Goal: Information Seeking & Learning: Check status

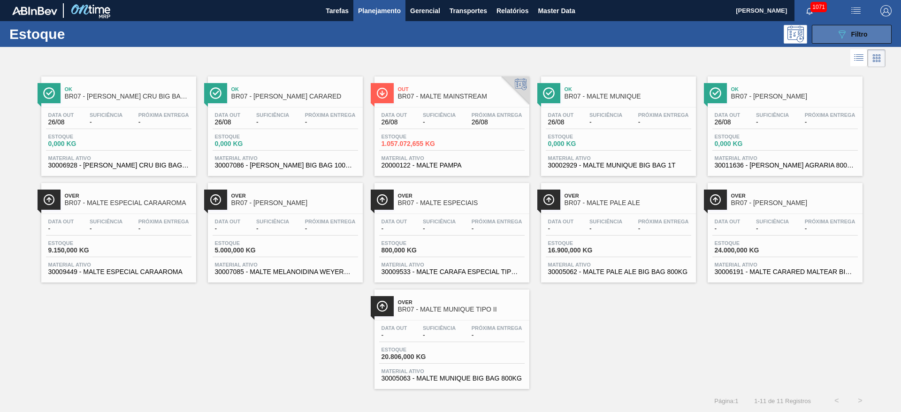
click at [855, 34] on span "Filtro" at bounding box center [859, 35] width 16 height 8
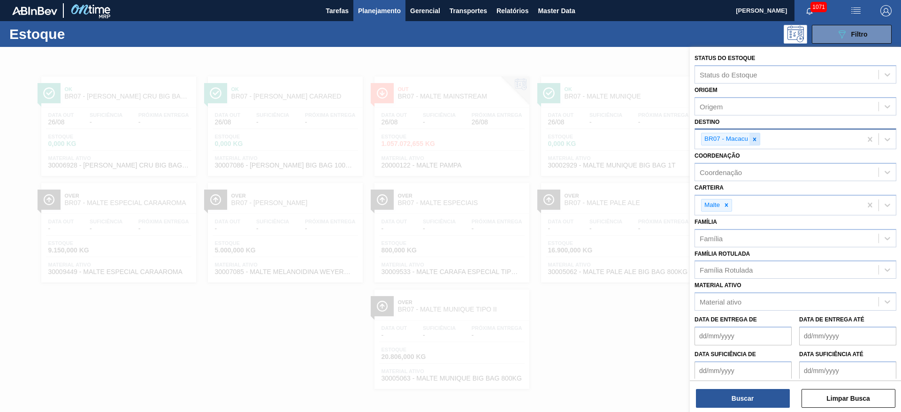
click at [755, 137] on icon at bounding box center [754, 139] width 7 height 7
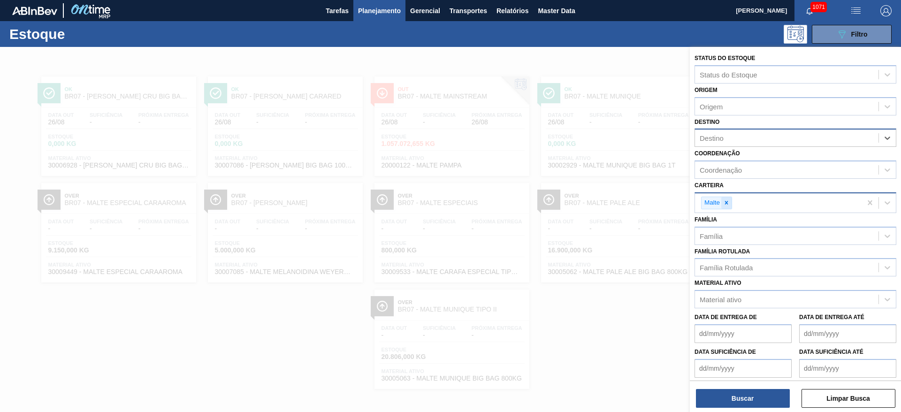
click at [730, 202] on icon at bounding box center [726, 202] width 7 height 7
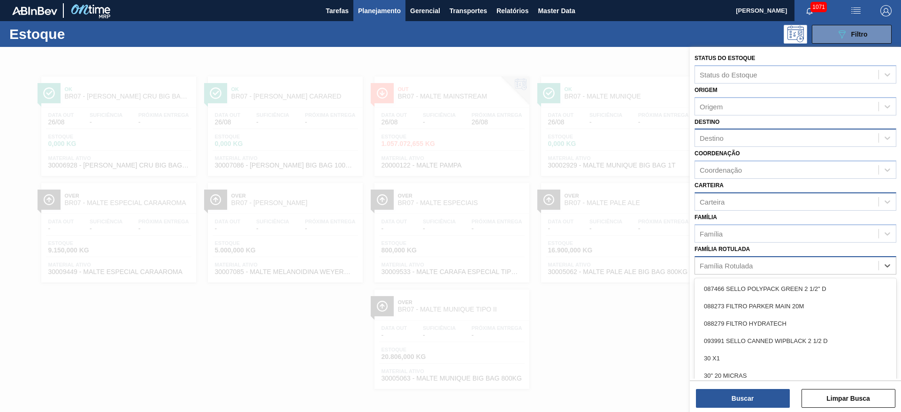
click at [724, 265] on div "Família Rotulada" at bounding box center [726, 265] width 53 height 8
type Rotulada "38g"
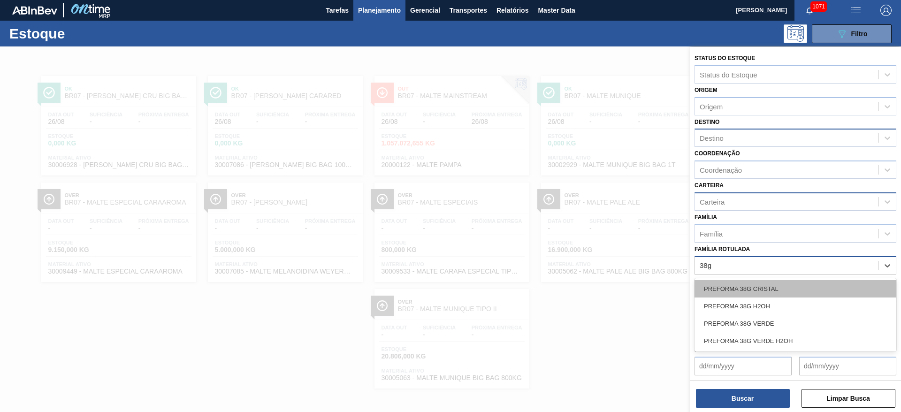
click at [745, 287] on div "PREFORMA 38G CRISTAL" at bounding box center [796, 288] width 202 height 17
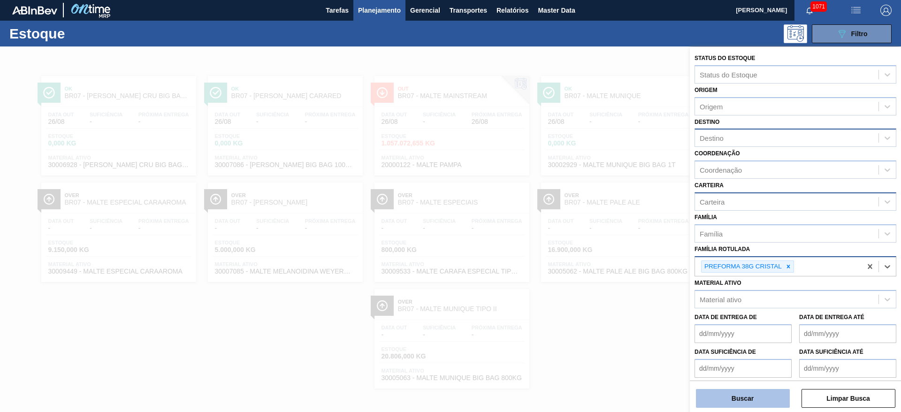
click at [712, 398] on button "Buscar" at bounding box center [743, 398] width 94 height 19
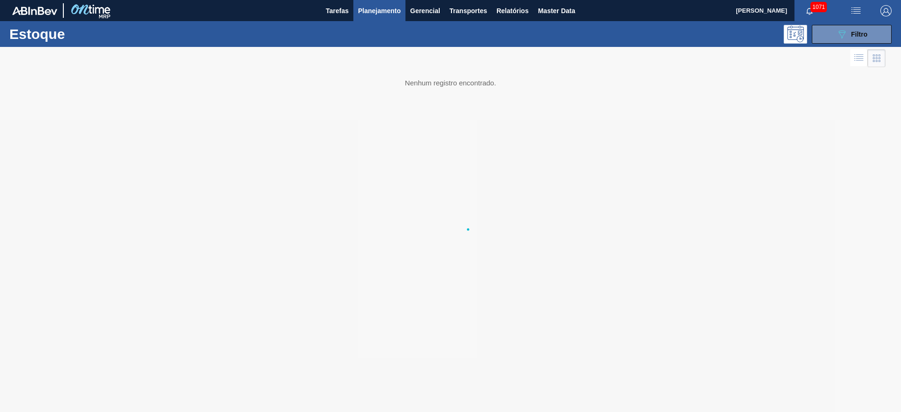
scroll to position [0, 0]
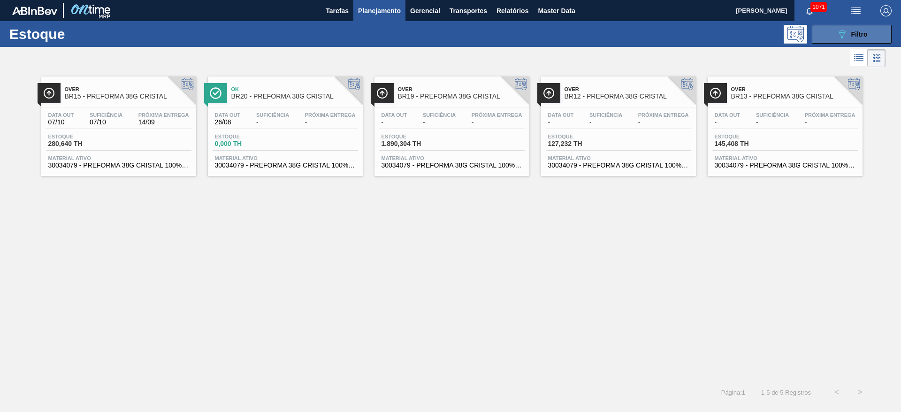
click at [840, 36] on icon "089F7B8B-B2A5-4AFE-B5C0-19BA573D28AC" at bounding box center [841, 34] width 11 height 11
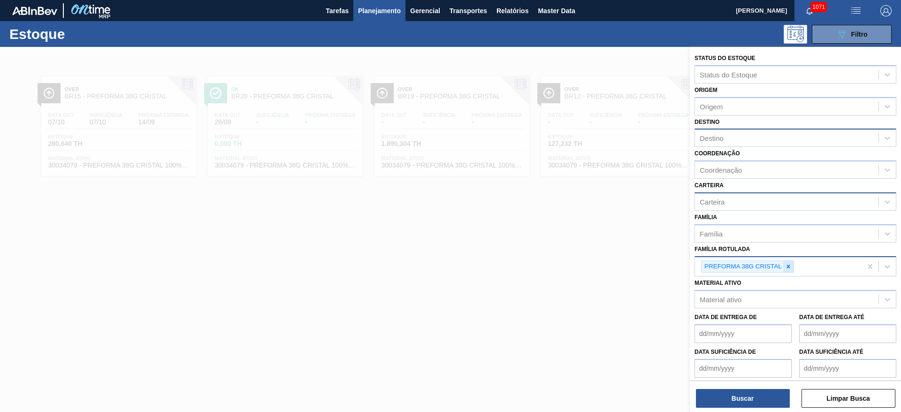
click at [789, 268] on icon at bounding box center [788, 266] width 3 height 3
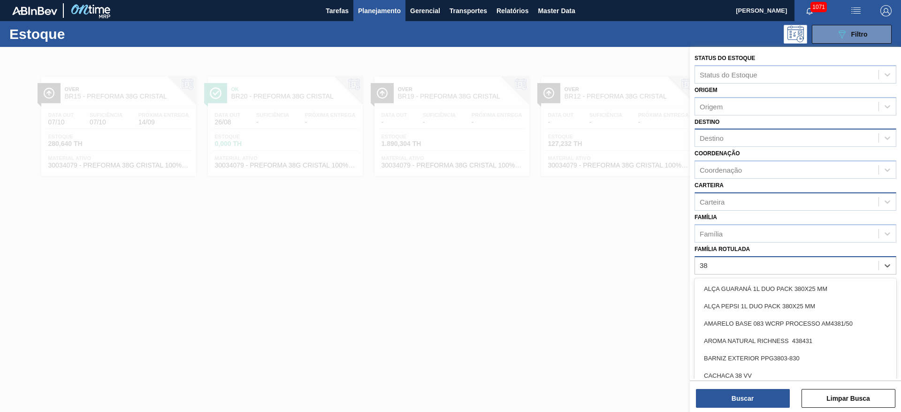
type Rotulada "38g"
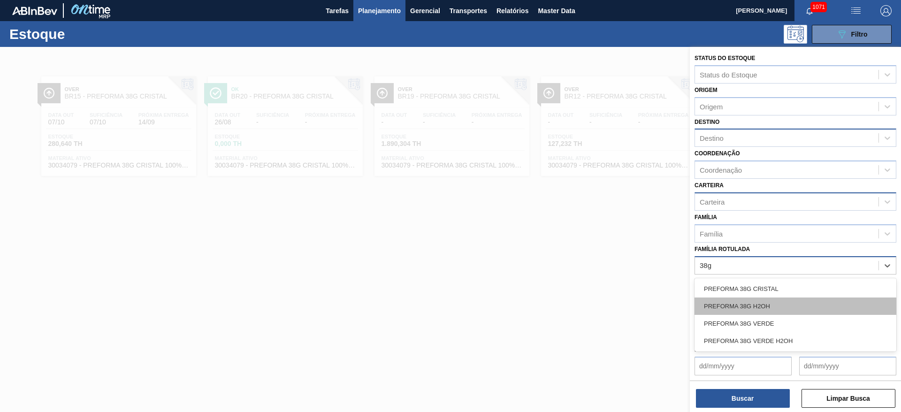
click at [765, 309] on div "PREFORMA 38G H2OH" at bounding box center [796, 306] width 202 height 17
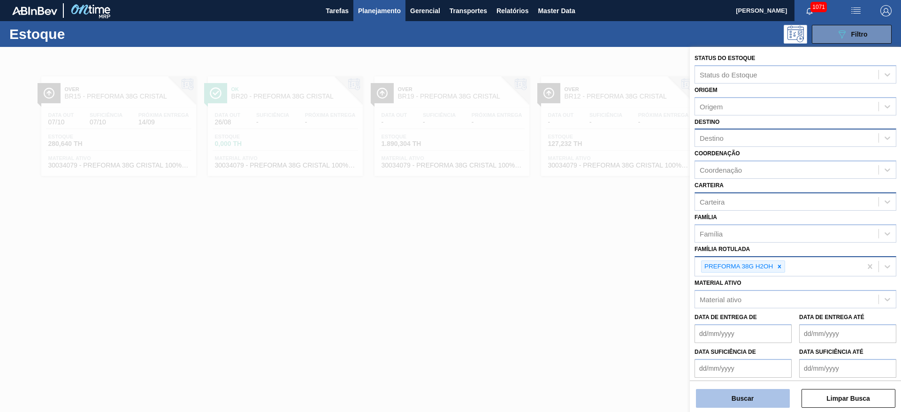
click at [745, 402] on button "Buscar" at bounding box center [743, 398] width 94 height 19
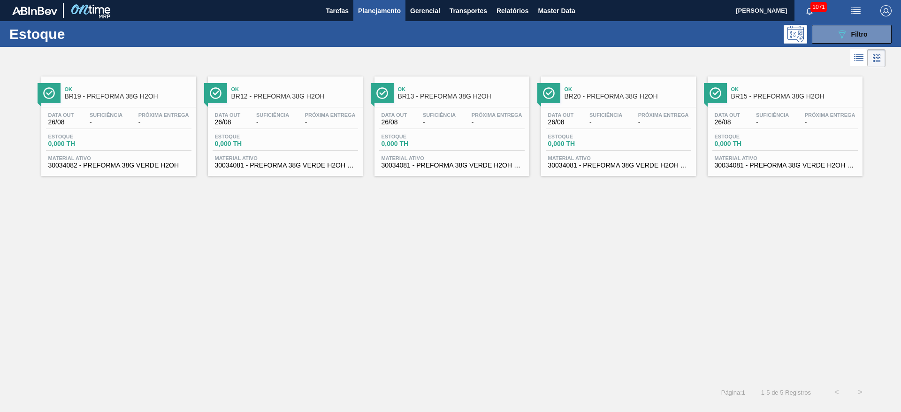
click at [592, 112] on span "Suficiência" at bounding box center [605, 115] width 33 height 6
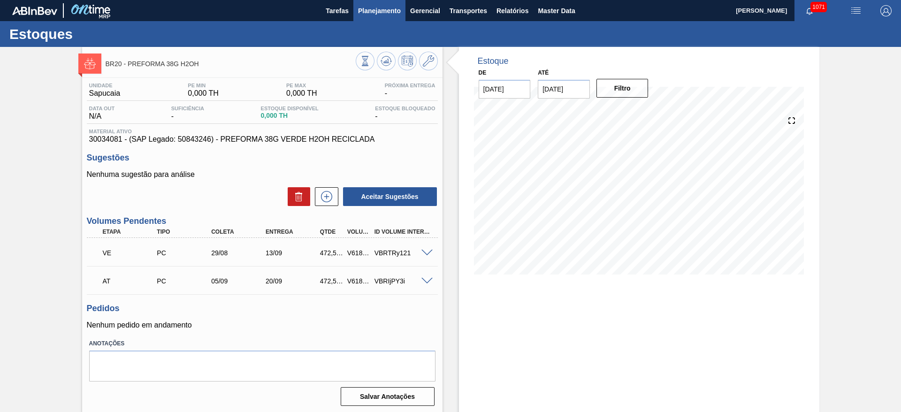
click at [375, 15] on span "Planejamento" at bounding box center [379, 10] width 43 height 11
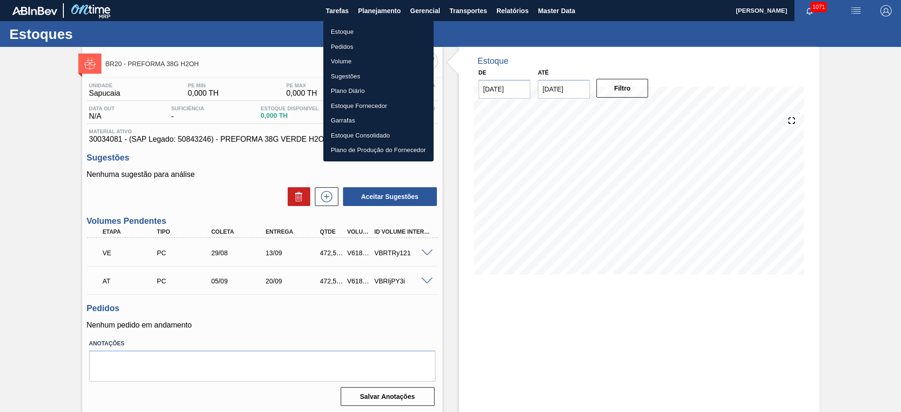
click at [338, 38] on li "Estoque" at bounding box center [378, 31] width 110 height 15
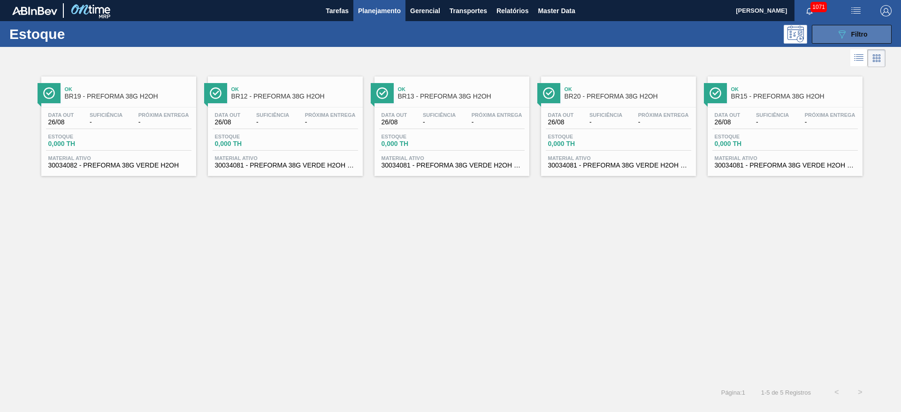
click at [858, 30] on div "089F7B8B-B2A5-4AFE-B5C0-19BA573D28AC Filtro" at bounding box center [851, 34] width 31 height 11
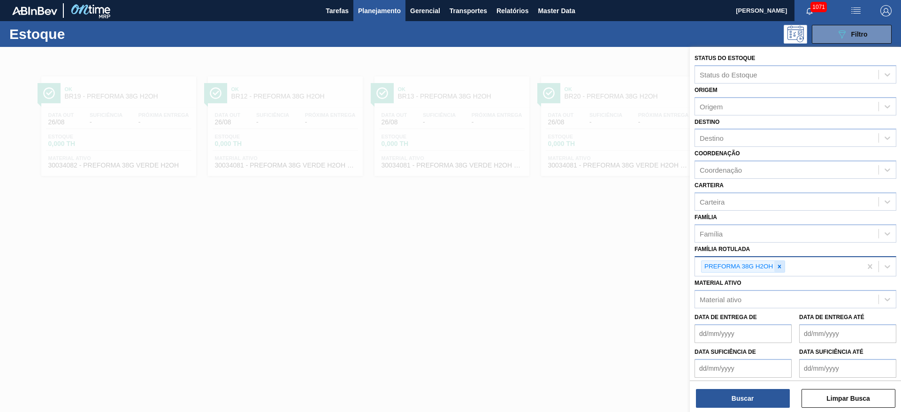
click at [780, 266] on icon at bounding box center [779, 266] width 3 height 3
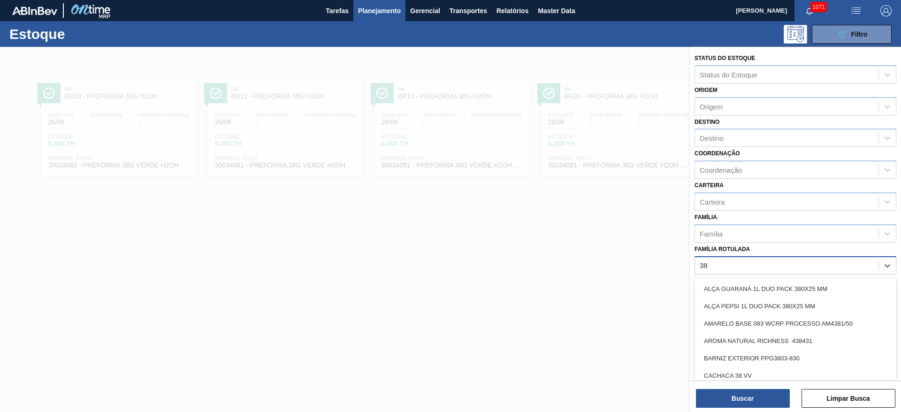
type Rotulada "38g"
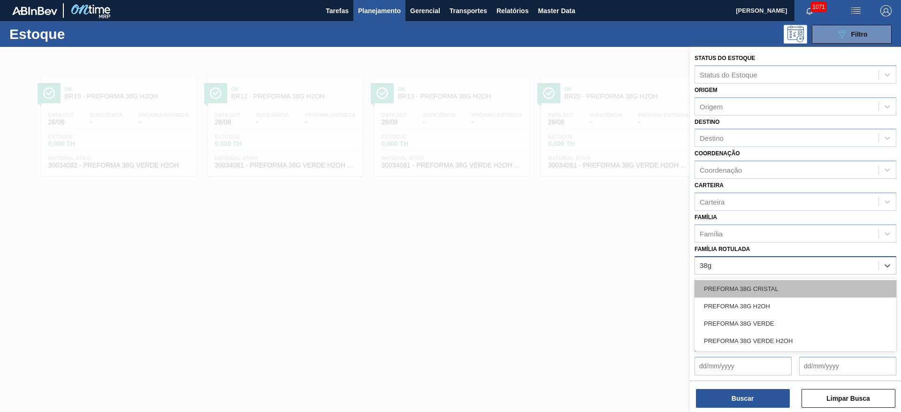
click at [753, 287] on div "PREFORMA 38G CRISTAL" at bounding box center [796, 288] width 202 height 17
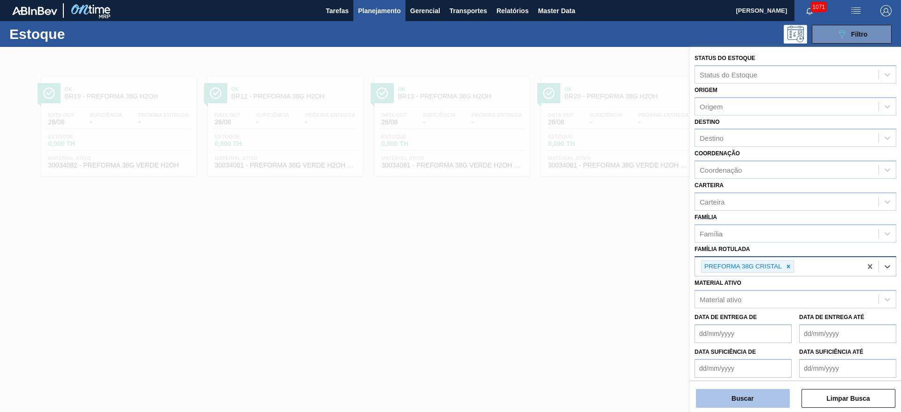
click at [718, 395] on button "Buscar" at bounding box center [743, 398] width 94 height 19
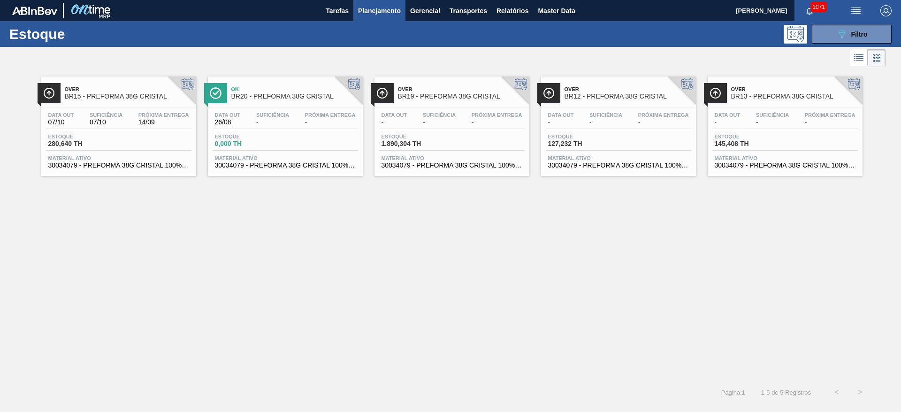
click at [245, 134] on span "Estoque" at bounding box center [248, 137] width 66 height 6
click at [768, 145] on span "145,408 TH" at bounding box center [748, 143] width 66 height 7
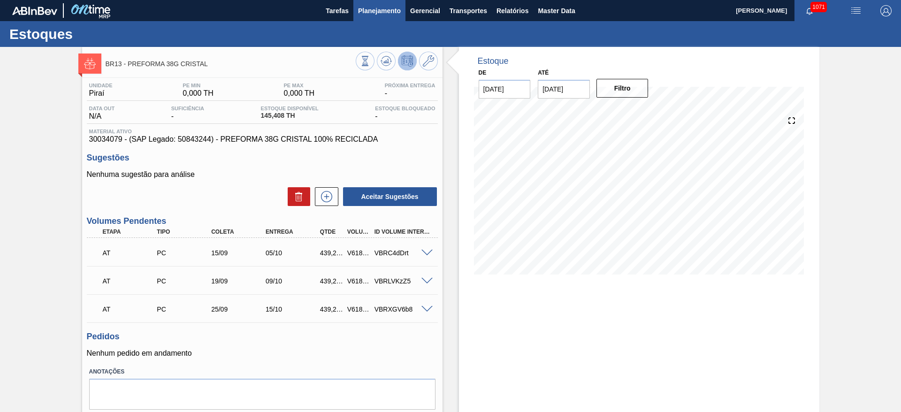
click at [382, 8] on span "Planejamento" at bounding box center [379, 10] width 43 height 11
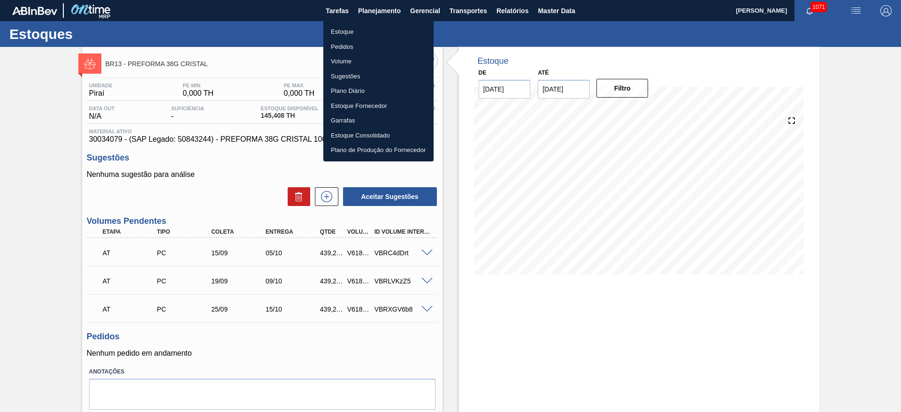
click at [347, 34] on li "Estoque" at bounding box center [378, 31] width 110 height 15
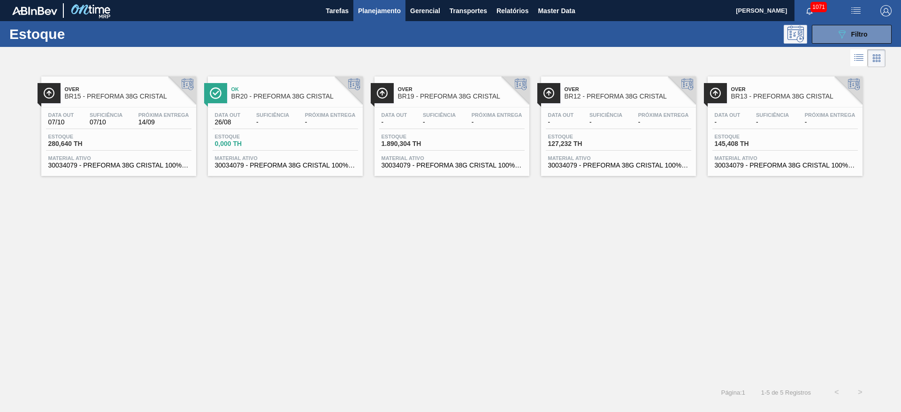
drag, startPoint x: 835, startPoint y: 27, endPoint x: 794, endPoint y: 41, distance: 43.2
click at [835, 27] on button "089F7B8B-B2A5-4AFE-B5C0-19BA573D28AC Filtro" at bounding box center [852, 34] width 80 height 19
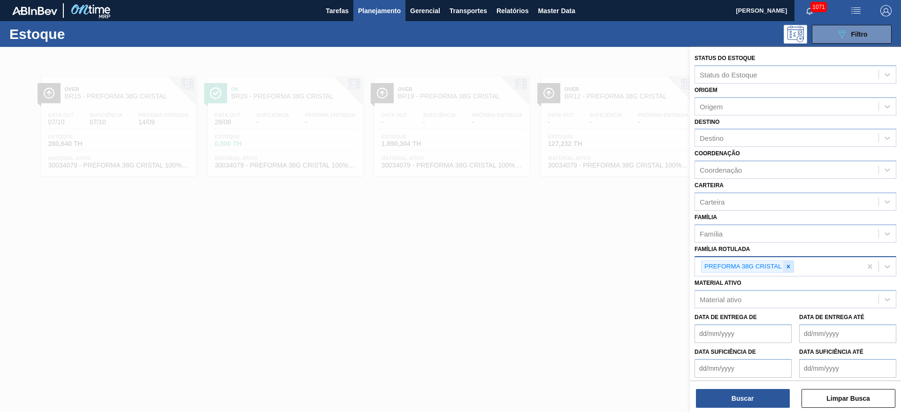
click at [787, 266] on icon at bounding box center [788, 266] width 7 height 7
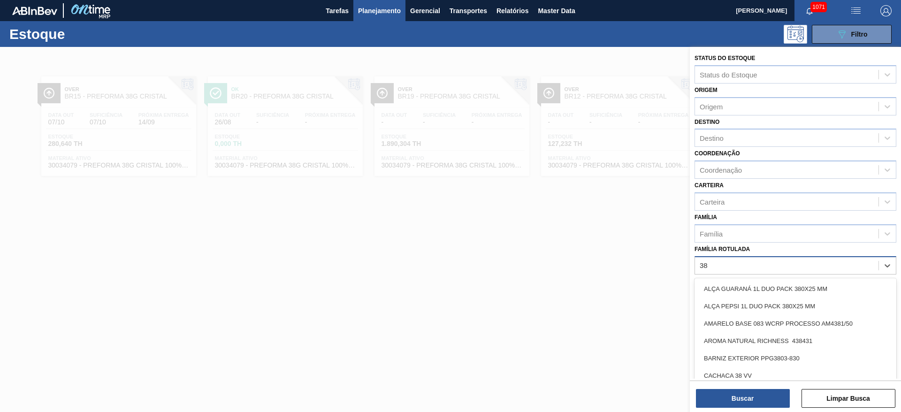
type Rotulada "38G"
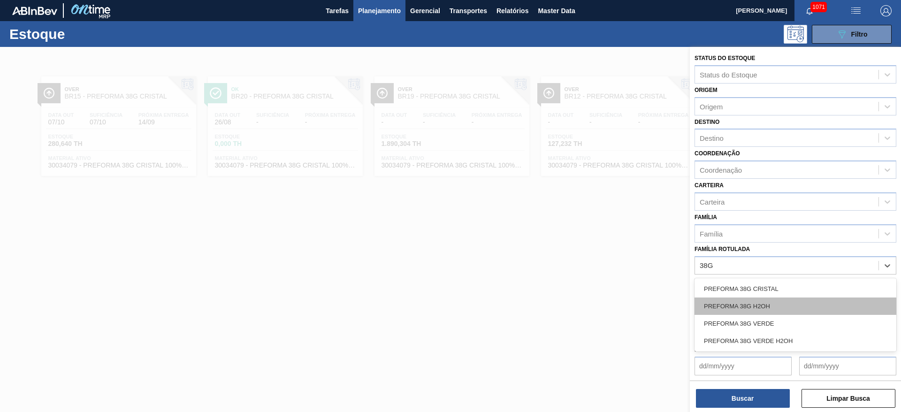
click at [738, 303] on div "PREFORMA 38G H2OH" at bounding box center [796, 306] width 202 height 17
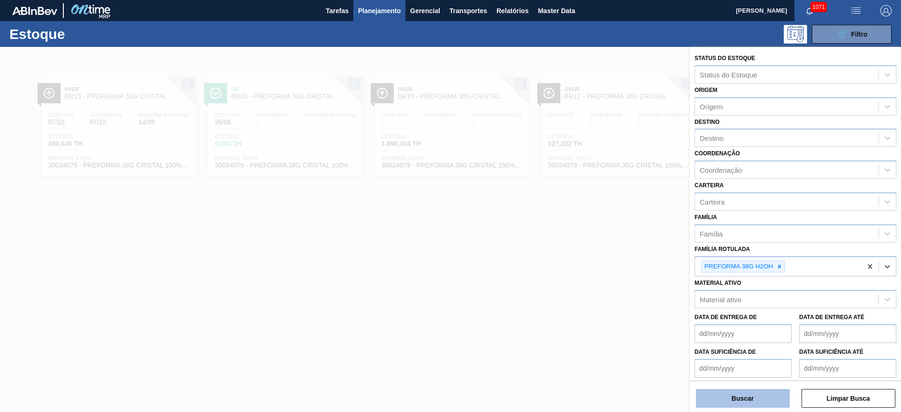
click at [739, 394] on button "Buscar" at bounding box center [743, 398] width 94 height 19
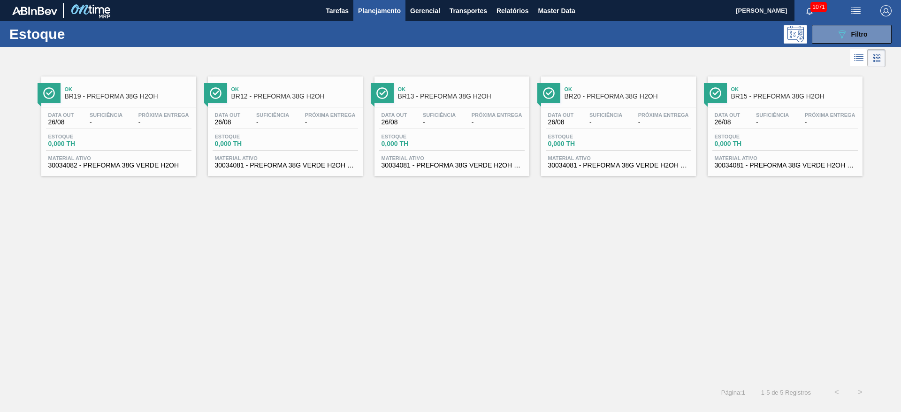
click at [456, 132] on div "Data out 26/08 Suficiência - Próxima Entrega - Estoque 0,000 TH Material ativo …" at bounding box center [452, 139] width 155 height 64
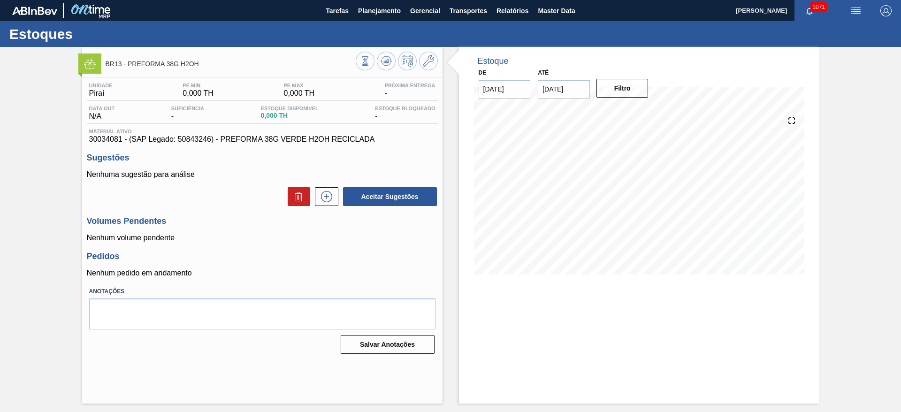
click at [109, 138] on span "30034081 - (SAP Legado: 50843246) - PREFORMA 38G VERDE H2OH RECICLADA" at bounding box center [262, 139] width 346 height 8
copy span "30034081"
drag, startPoint x: 375, startPoint y: 138, endPoint x: 222, endPoint y: 140, distance: 153.5
click at [222, 140] on span "30034081 - (SAP Legado: 50843246) - PREFORMA 38G VERDE H2OH RECICLADA" at bounding box center [262, 139] width 346 height 8
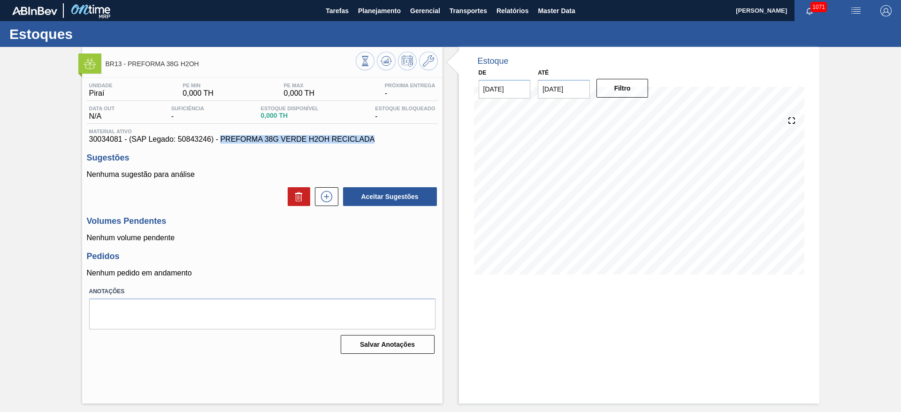
copy span "PREFORMA 38G VERDE H2OH RECICLADA"
click at [24, 168] on div "BR13 - PREFORMA 38G H2OH Unidade Piraí PE MIN 0,000 TH PE MAX 0,000 TH Próxima …" at bounding box center [450, 225] width 901 height 357
click at [363, 14] on span "Planejamento" at bounding box center [379, 10] width 43 height 11
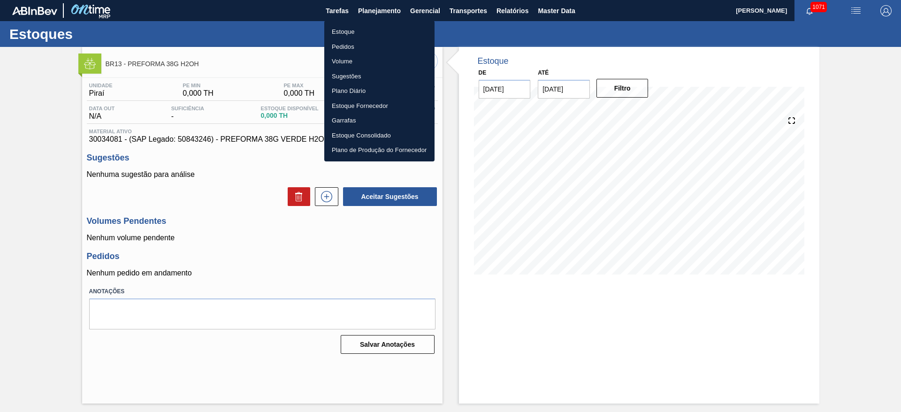
click at [344, 34] on li "Estoque" at bounding box center [379, 31] width 110 height 15
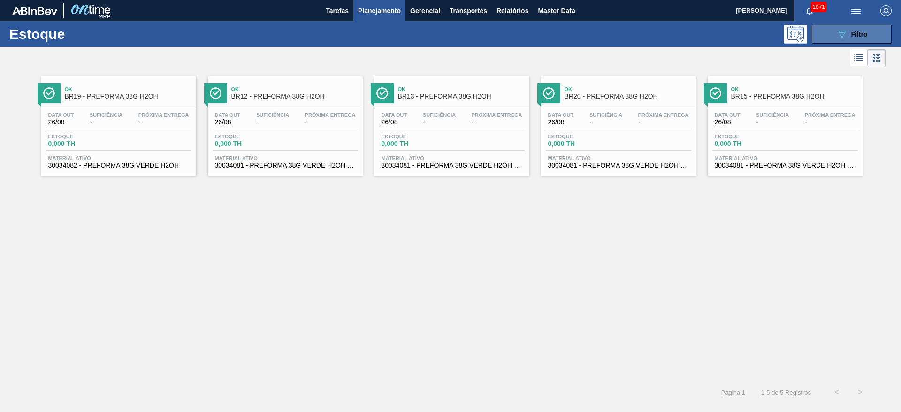
click at [851, 38] on div "089F7B8B-B2A5-4AFE-B5C0-19BA573D28AC Filtro" at bounding box center [851, 34] width 31 height 11
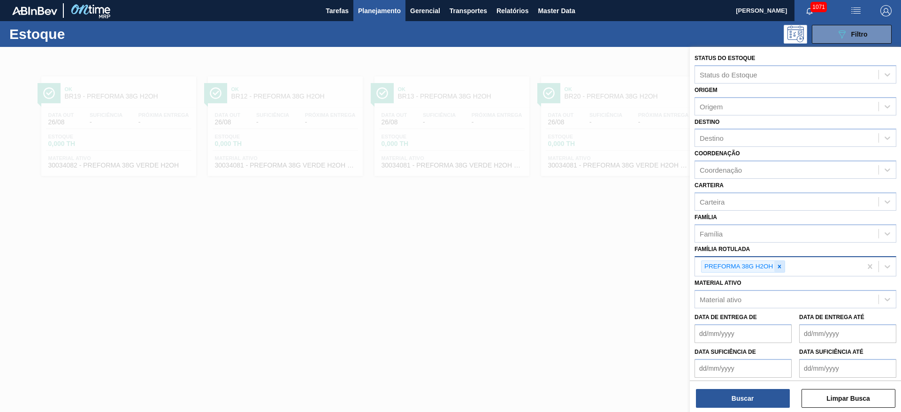
click at [780, 267] on icon at bounding box center [779, 266] width 3 height 3
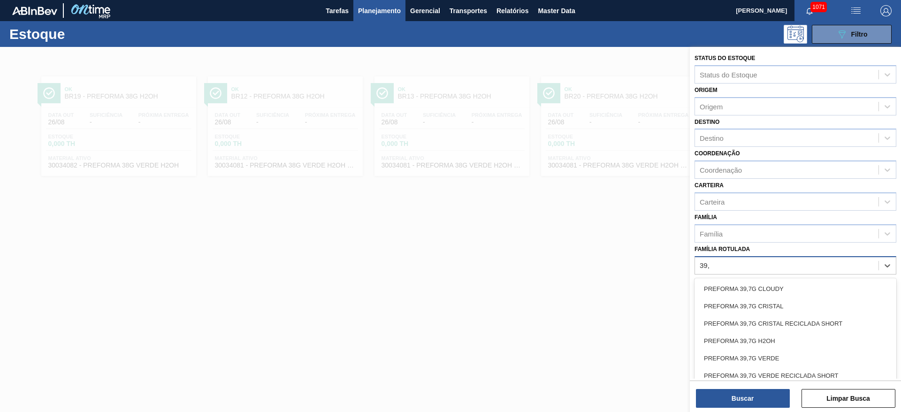
type Rotulada "39,7"
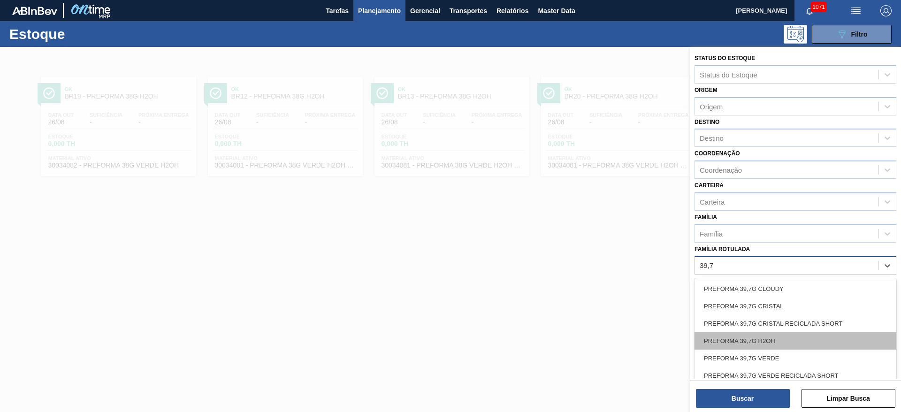
click at [736, 344] on div "PREFORMA 39,7G H2OH" at bounding box center [796, 340] width 202 height 17
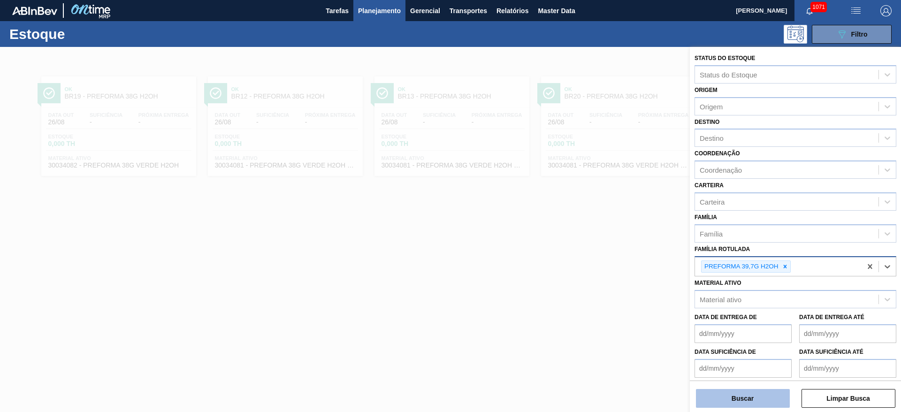
click at [736, 395] on button "Buscar" at bounding box center [743, 398] width 94 height 19
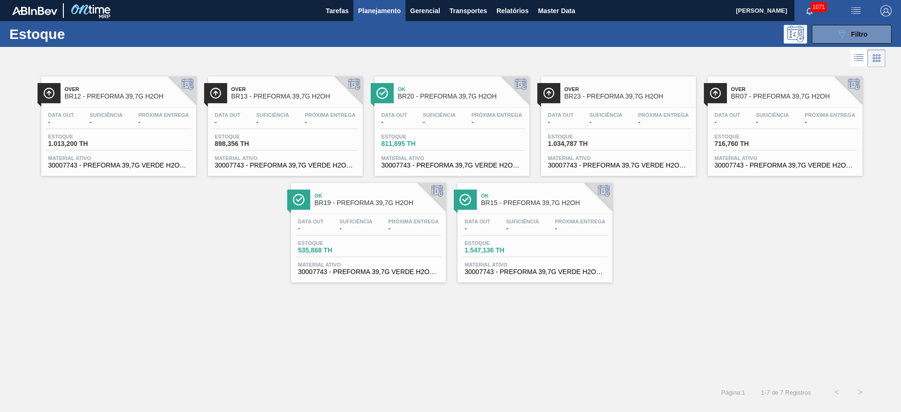
click at [524, 228] on span "-" at bounding box center [522, 228] width 33 height 7
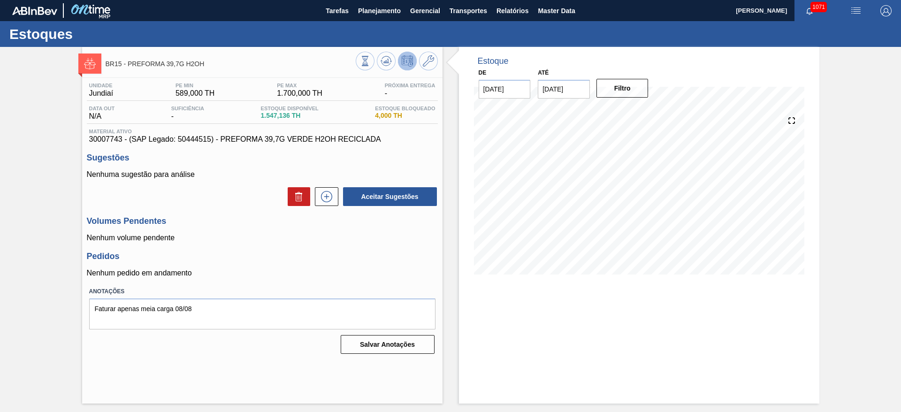
click at [544, 89] on input "[DATE]" at bounding box center [564, 89] width 52 height 19
click at [643, 110] on button "Next Month" at bounding box center [643, 111] width 7 height 7
click at [611, 187] on div "23" at bounding box center [610, 187] width 13 height 13
type input "[DATE]"
click at [375, 12] on span "Planejamento" at bounding box center [379, 10] width 43 height 11
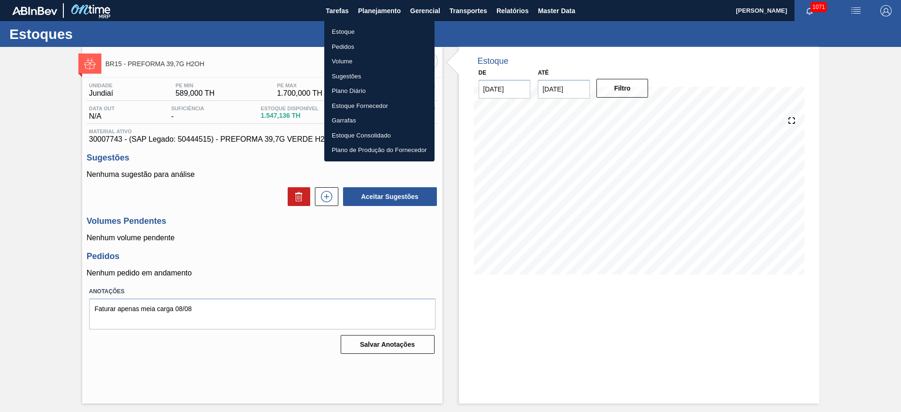
click at [345, 26] on li "Estoque" at bounding box center [379, 31] width 110 height 15
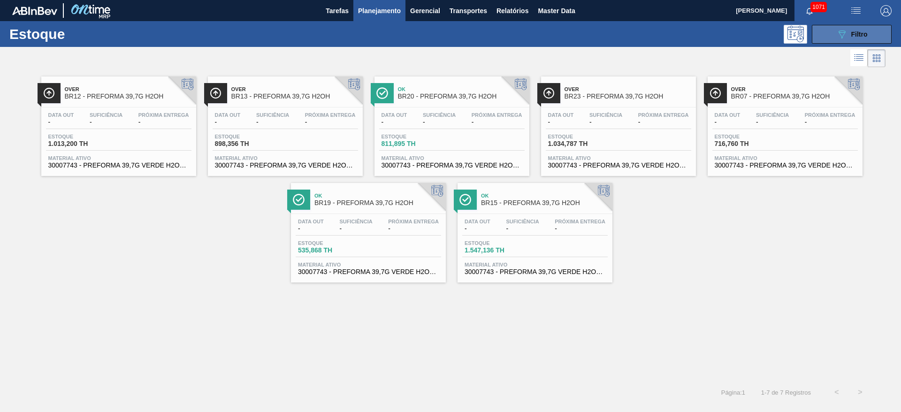
click at [827, 33] on button "089F7B8B-B2A5-4AFE-B5C0-19BA573D28AC Filtro" at bounding box center [852, 34] width 80 height 19
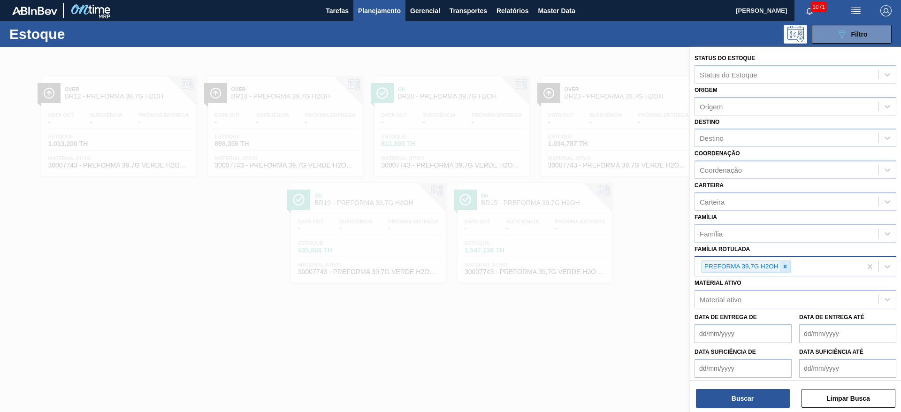
click at [783, 268] on icon at bounding box center [785, 266] width 7 height 7
click at [122, 231] on div at bounding box center [450, 253] width 901 height 412
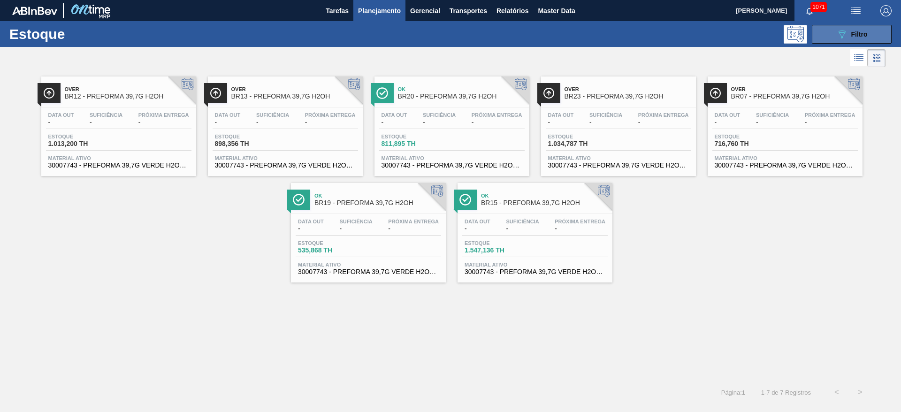
click at [849, 33] on div "089F7B8B-B2A5-4AFE-B5C0-19BA573D28AC Filtro" at bounding box center [851, 34] width 31 height 11
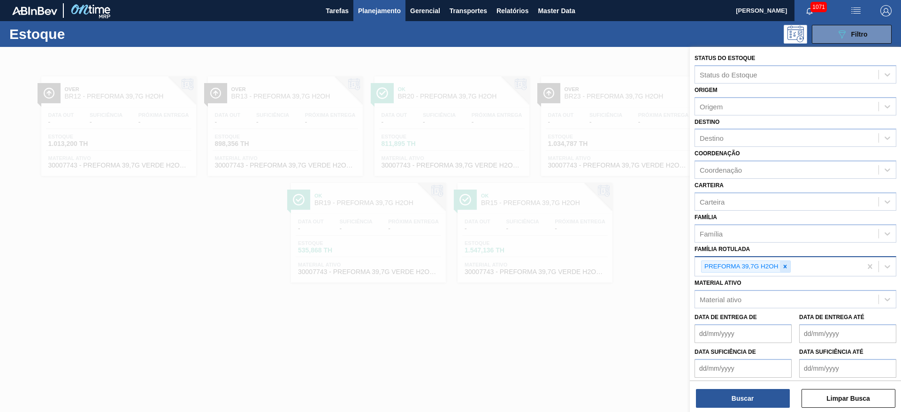
click at [785, 268] on icon at bounding box center [785, 266] width 7 height 7
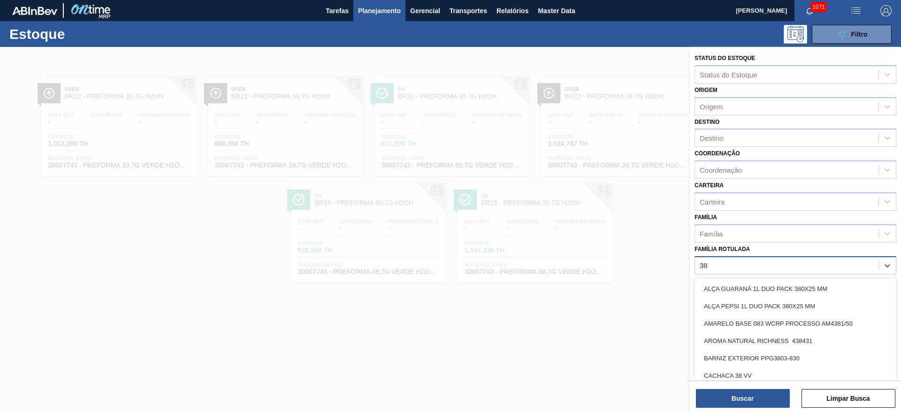
type Rotulada "38g"
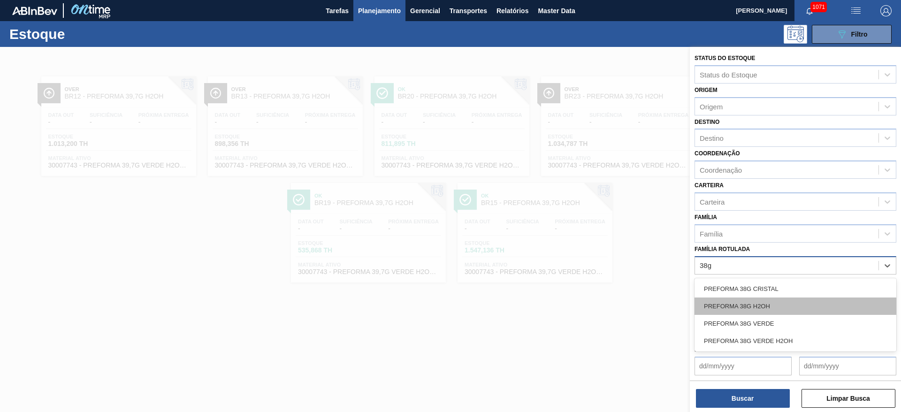
click at [755, 299] on div "PREFORMA 38G H2OH" at bounding box center [796, 306] width 202 height 17
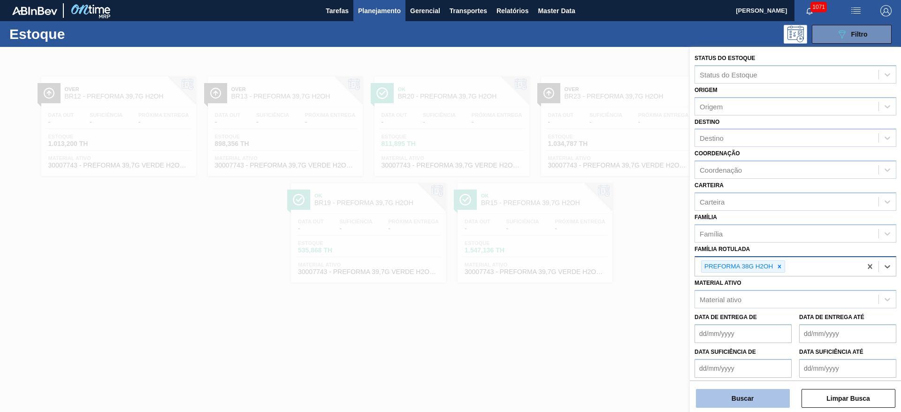
click at [727, 401] on button "Buscar" at bounding box center [743, 398] width 94 height 19
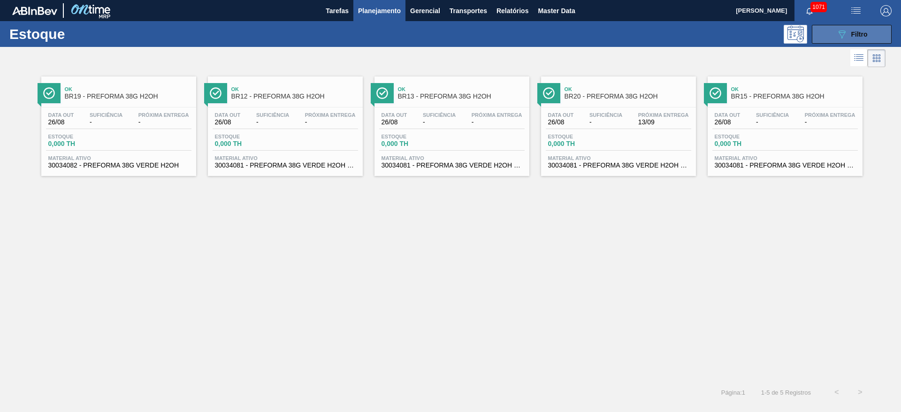
click at [839, 34] on icon "089F7B8B-B2A5-4AFE-B5C0-19BA573D28AC" at bounding box center [841, 34] width 11 height 11
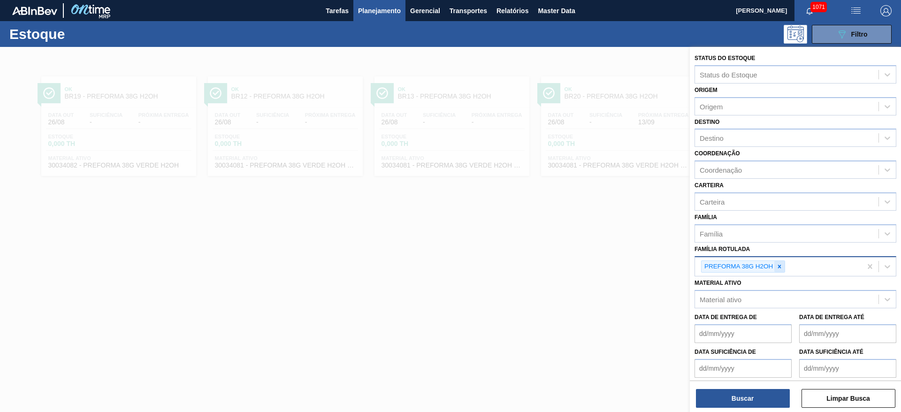
click at [777, 265] on icon at bounding box center [779, 266] width 7 height 7
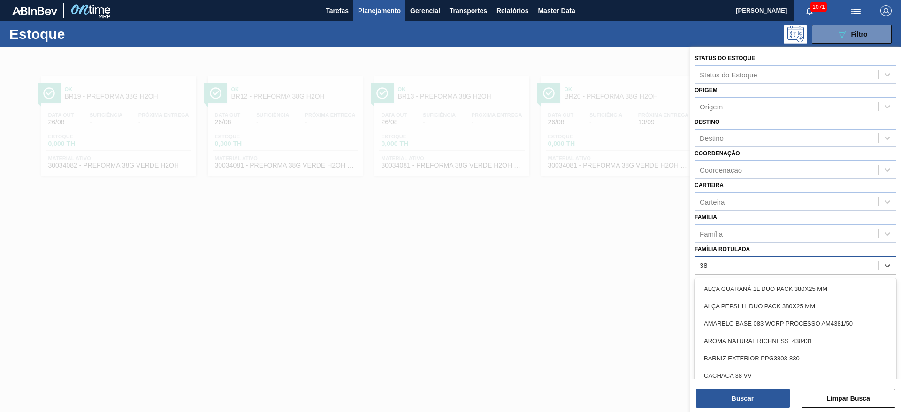
type Rotulada "38g"
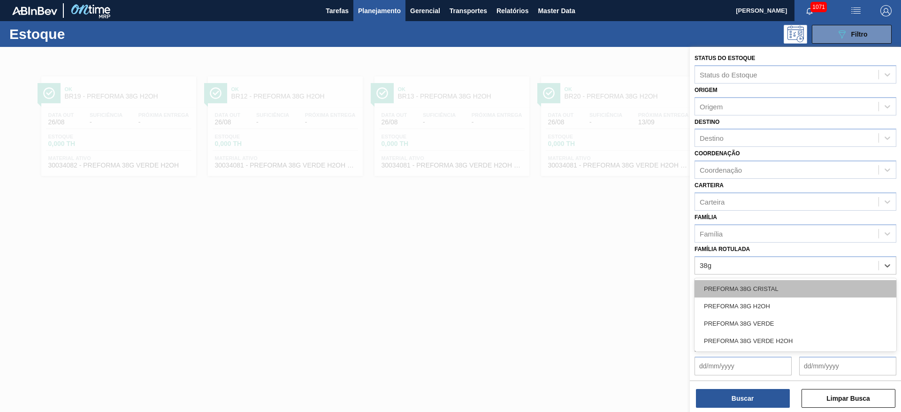
click at [727, 291] on div "PREFORMA 38G CRISTAL" at bounding box center [796, 288] width 202 height 17
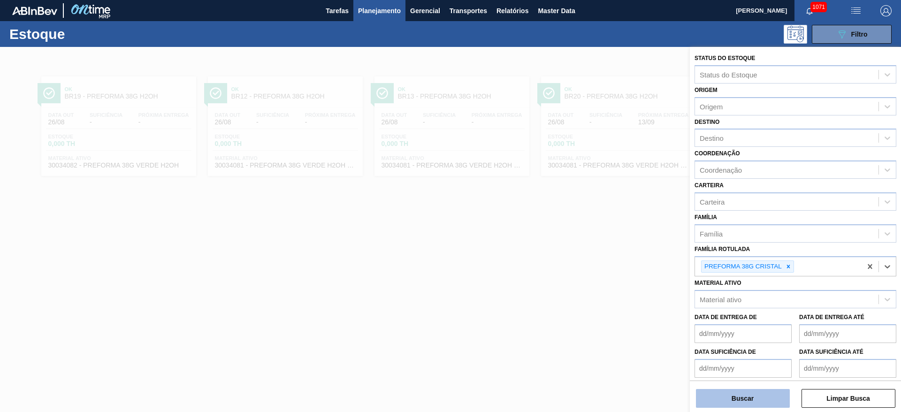
click at [722, 399] on button "Buscar" at bounding box center [743, 398] width 94 height 19
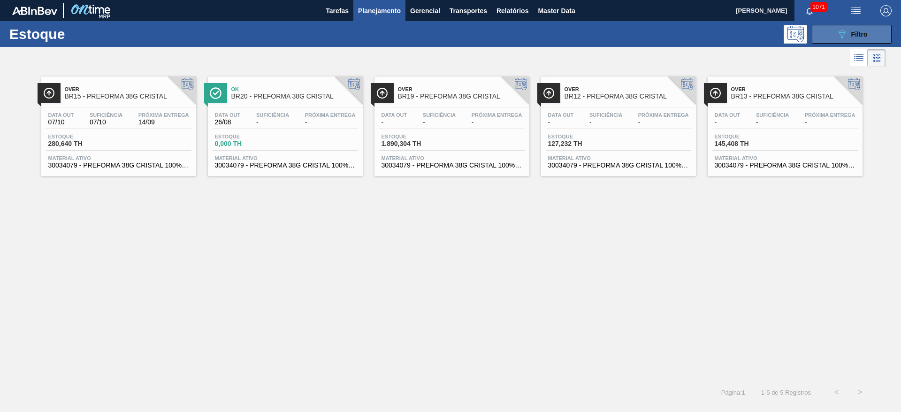
click at [842, 32] on icon "089F7B8B-B2A5-4AFE-B5C0-19BA573D28AC" at bounding box center [841, 34] width 11 height 11
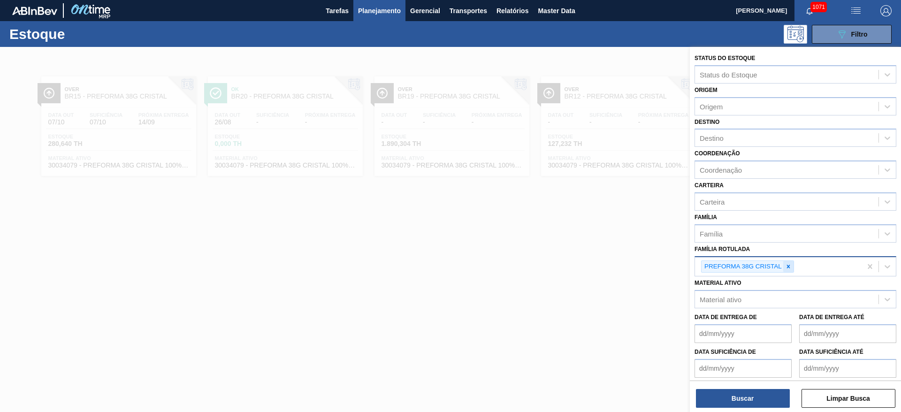
click at [788, 269] on icon at bounding box center [788, 266] width 7 height 7
type Rotulada "5"
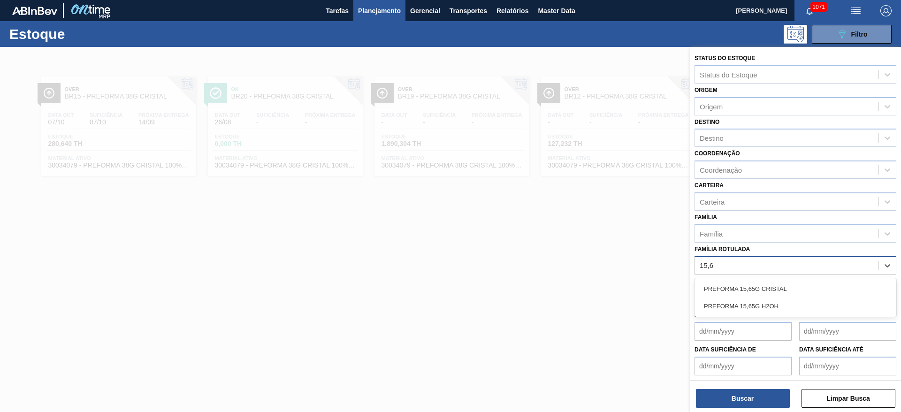
type Rotulada "15,65"
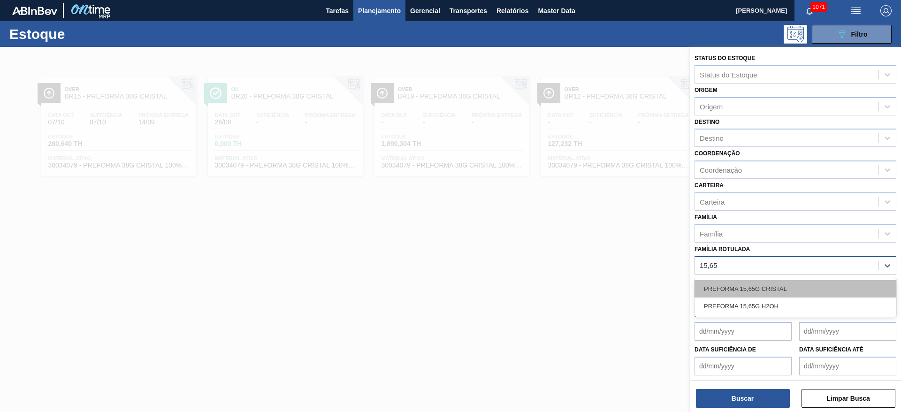
click at [751, 287] on div "PREFORMA 15,65G CRISTAL" at bounding box center [796, 288] width 202 height 17
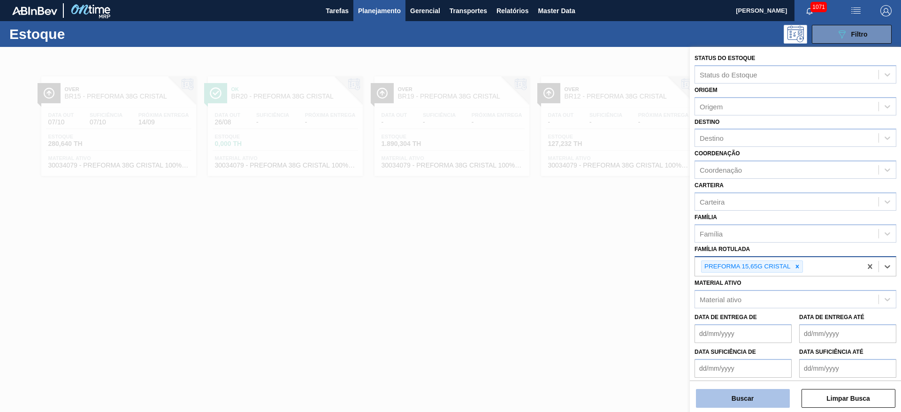
click at [733, 400] on button "Buscar" at bounding box center [743, 398] width 94 height 19
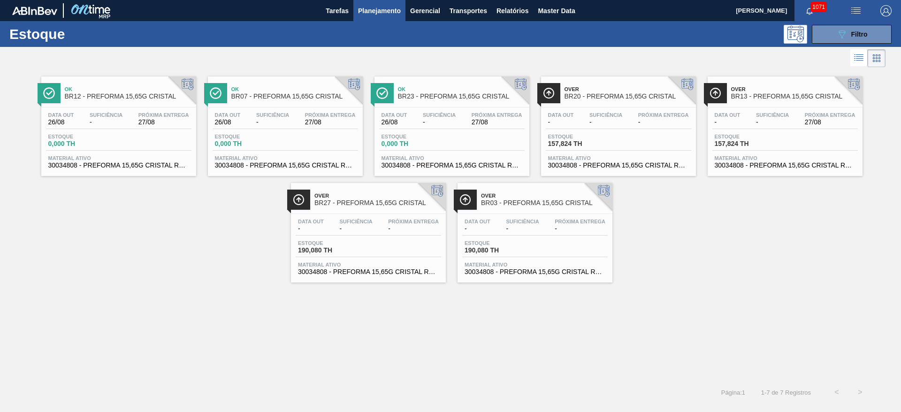
click at [440, 147] on div "Estoque 0,000 TH" at bounding box center [451, 142] width 145 height 17
